Goal: Information Seeking & Learning: Learn about a topic

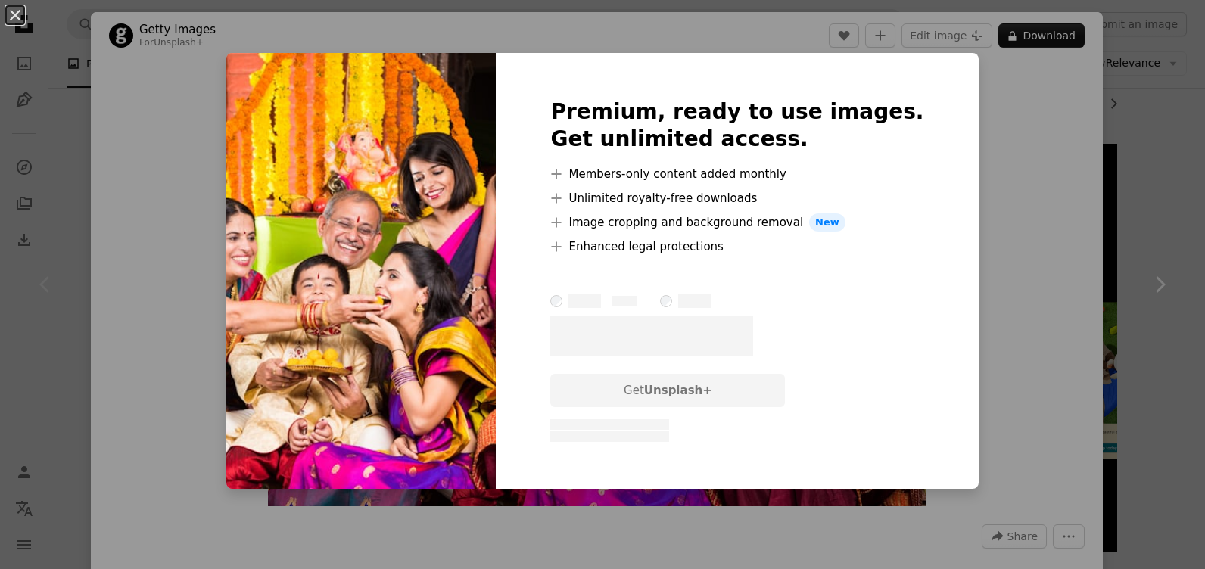
scroll to position [64, 0]
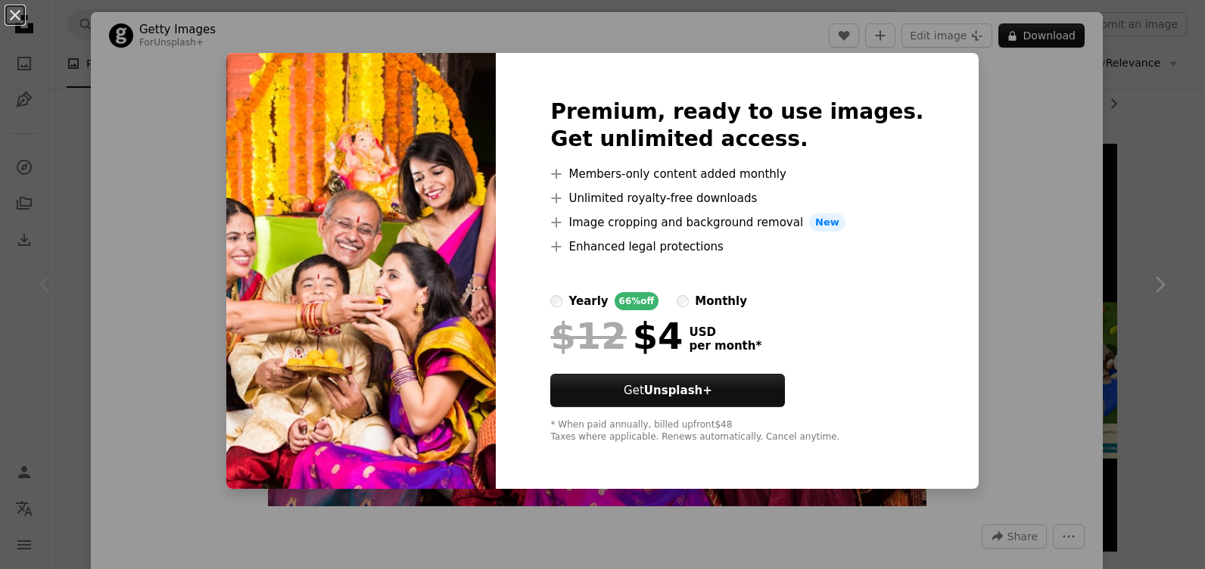
click at [348, 282] on img at bounding box center [360, 271] width 269 height 436
click at [16, 15] on button "An X shape" at bounding box center [15, 15] width 18 height 18
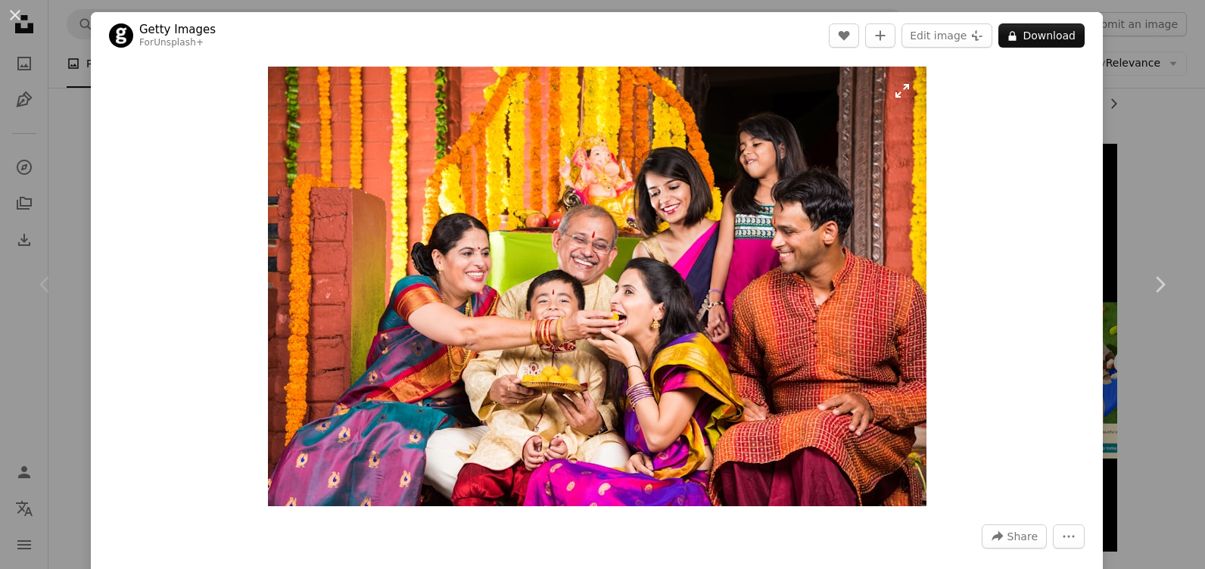
click at [902, 92] on img "Zoom in on this image" at bounding box center [597, 287] width 658 height 440
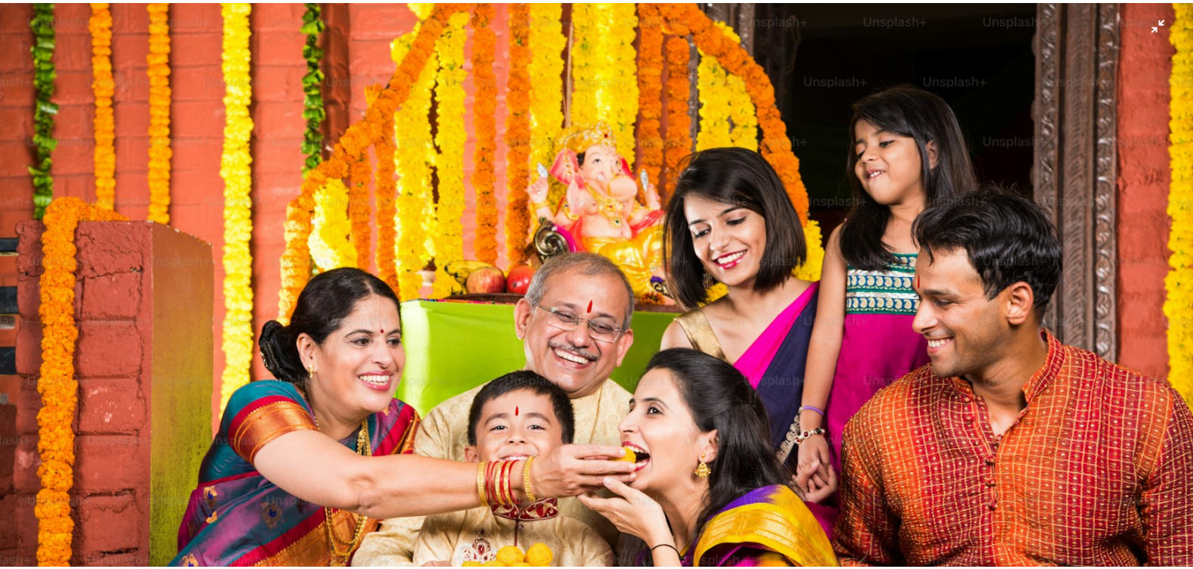
scroll to position [110, 0]
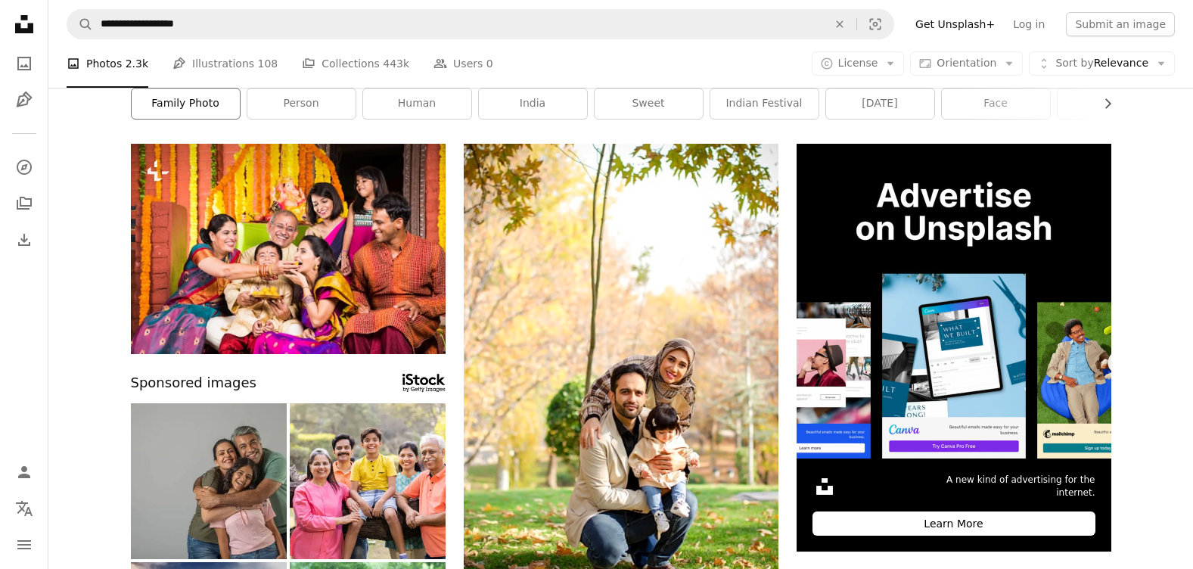
click at [195, 104] on link "family photo" at bounding box center [186, 104] width 108 height 30
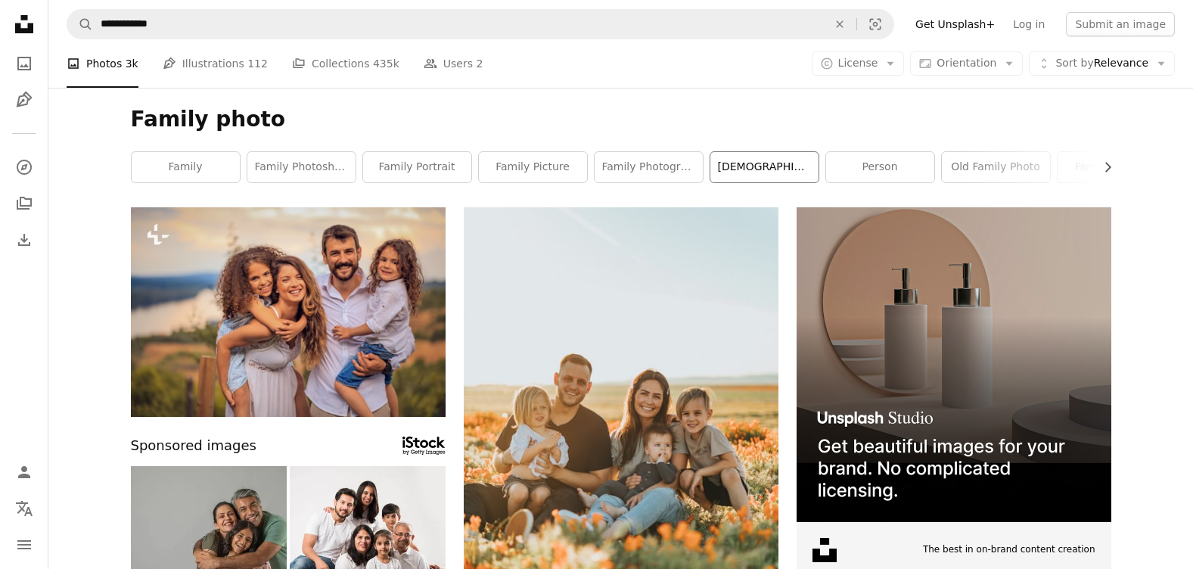
click at [769, 167] on link "[DEMOGRAPHIC_DATA] family photo" at bounding box center [765, 167] width 108 height 30
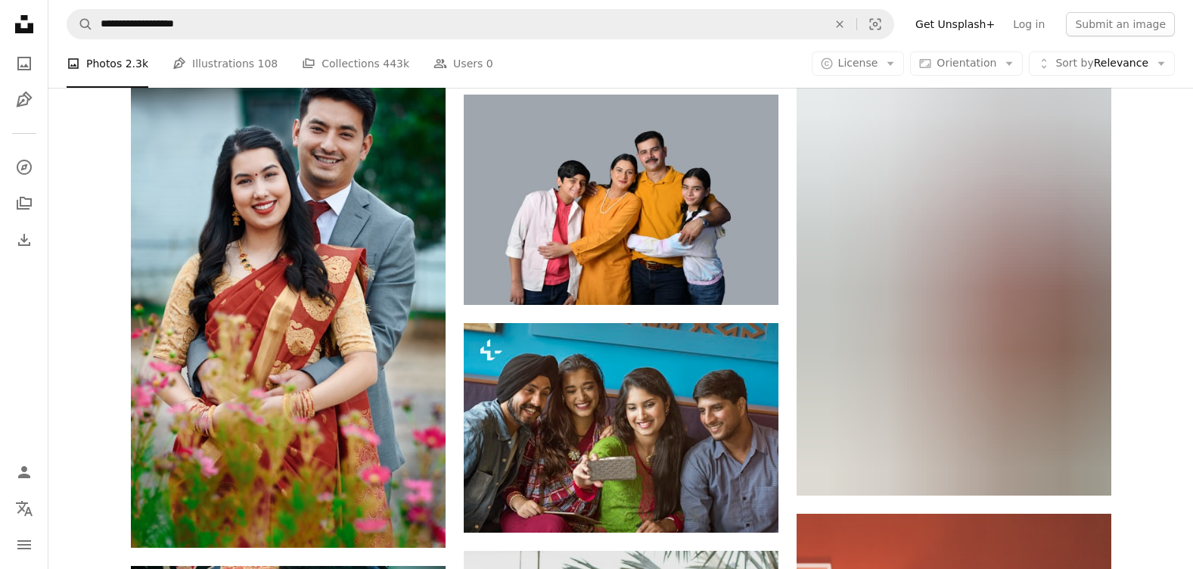
scroll to position [14656, 0]
